Goal: Task Accomplishment & Management: Manage account settings

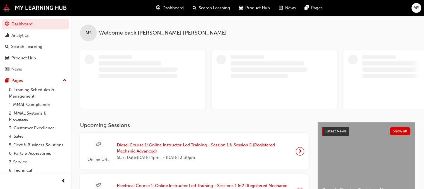
click at [412, 5] on div "MS" at bounding box center [416, 8] width 10 height 10
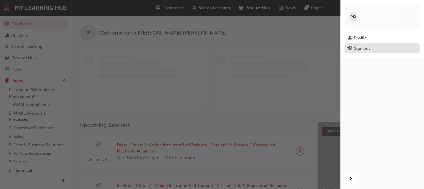
click at [368, 45] on div "Sign out" at bounding box center [362, 48] width 16 height 6
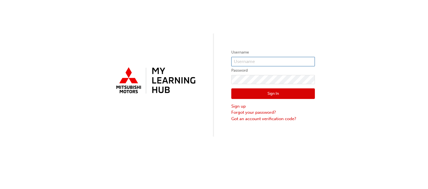
click at [280, 63] on input "text" at bounding box center [273, 61] width 84 height 9
type input "0005586613"
drag, startPoint x: 260, startPoint y: 101, endPoint x: 265, endPoint y: 97, distance: 6.4
click at [265, 97] on div "Sign In Sign up Forgot your password? Got an account verification code?" at bounding box center [273, 103] width 84 height 38
click at [265, 97] on button "Sign In" at bounding box center [273, 93] width 84 height 11
